Goal: Find specific page/section: Find specific page/section

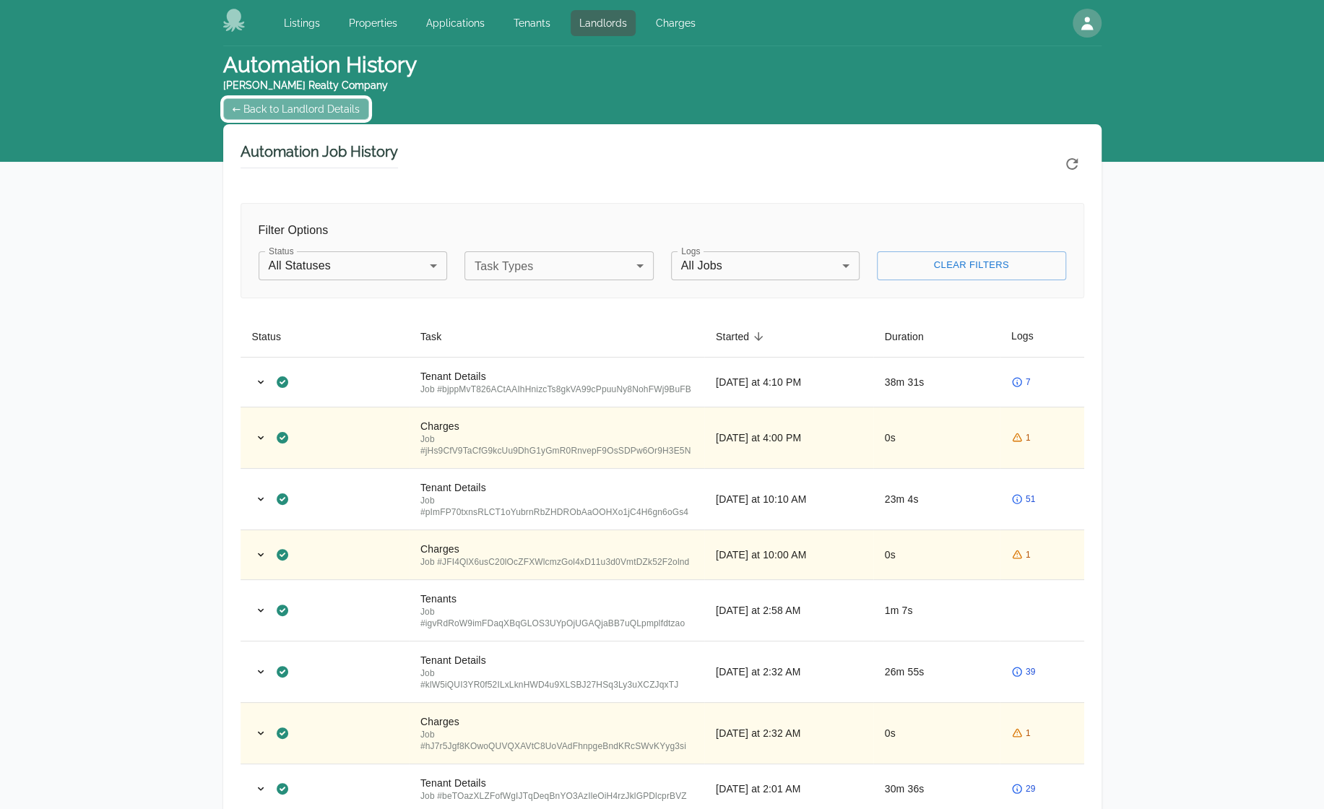
click at [243, 110] on link "← Back to Landlord Details" at bounding box center [296, 109] width 147 height 22
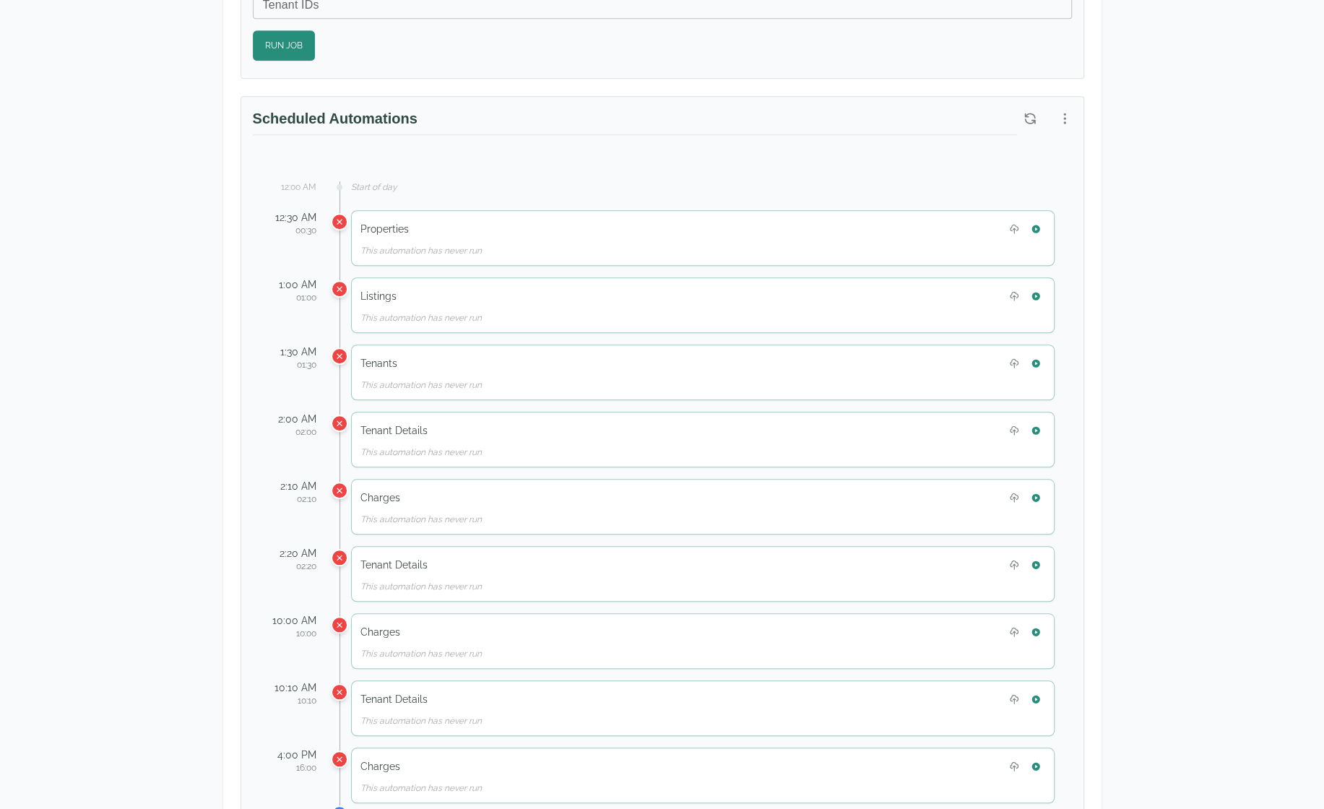
scroll to position [650, 0]
